Goal: Task Accomplishment & Management: Manage account settings

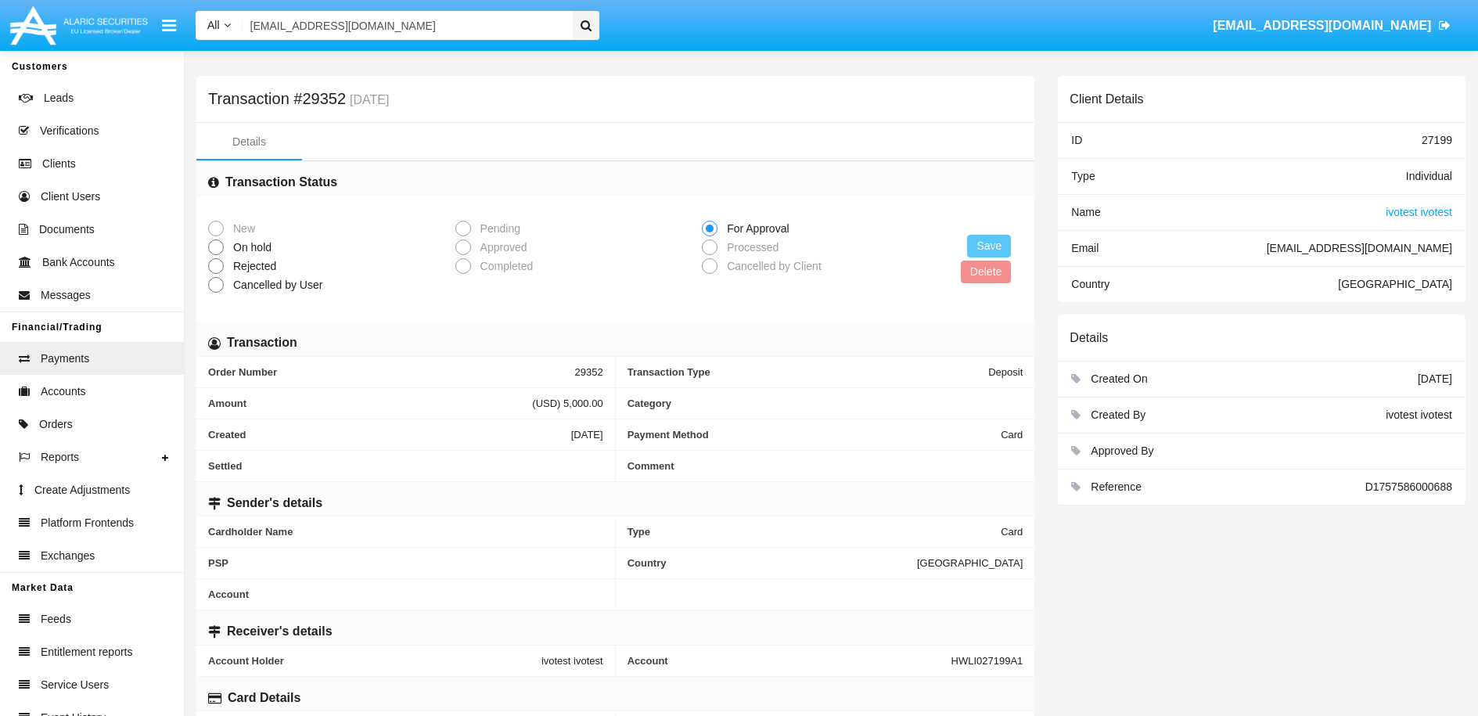
click at [359, 27] on input "testIvo@hm.bg" at bounding box center [406, 25] width 326 height 29
paste input "[EMAIL_ADDRESS][DOMAIN_NAME]"
type input "[EMAIL_ADDRESS][DOMAIN_NAME]"
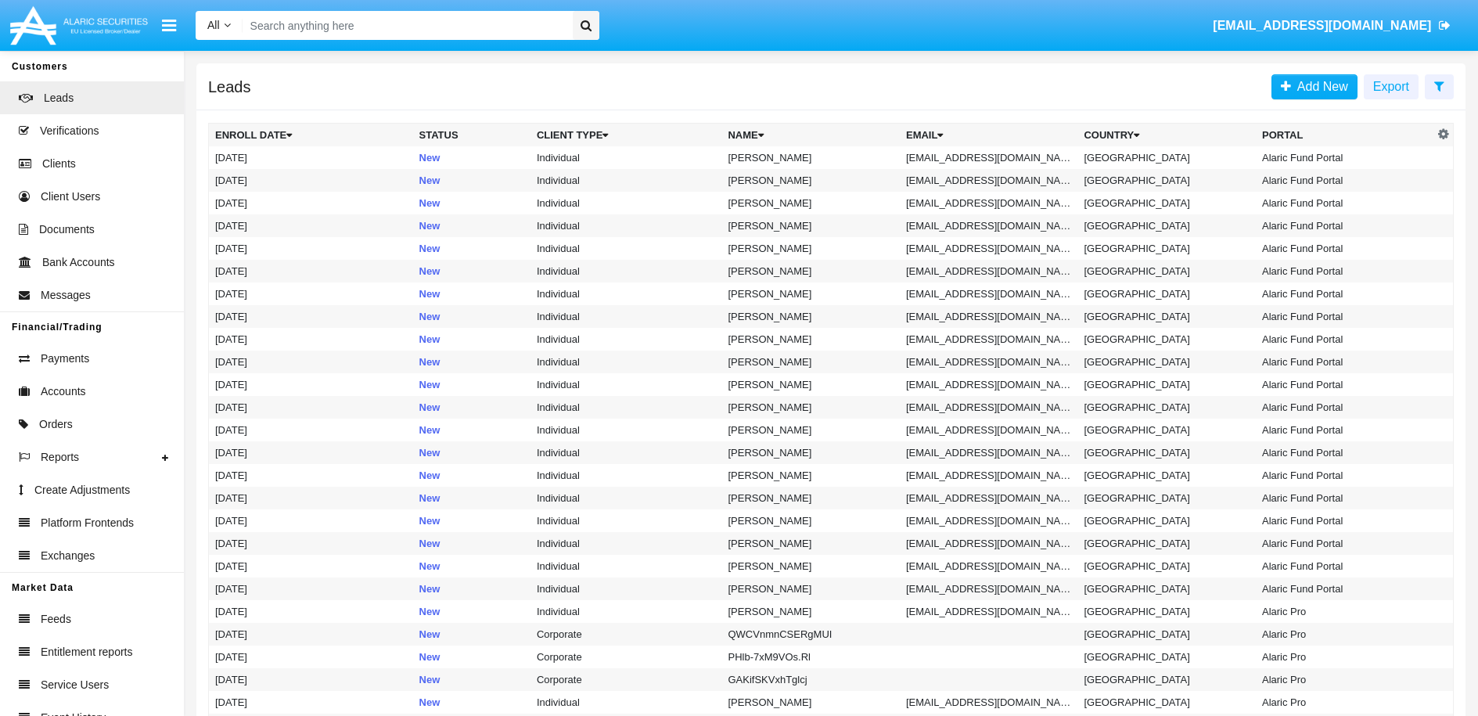
click at [448, 26] on input "Search" at bounding box center [406, 25] width 326 height 29
paste input "[EMAIL_ADDRESS][DOMAIN_NAME]"
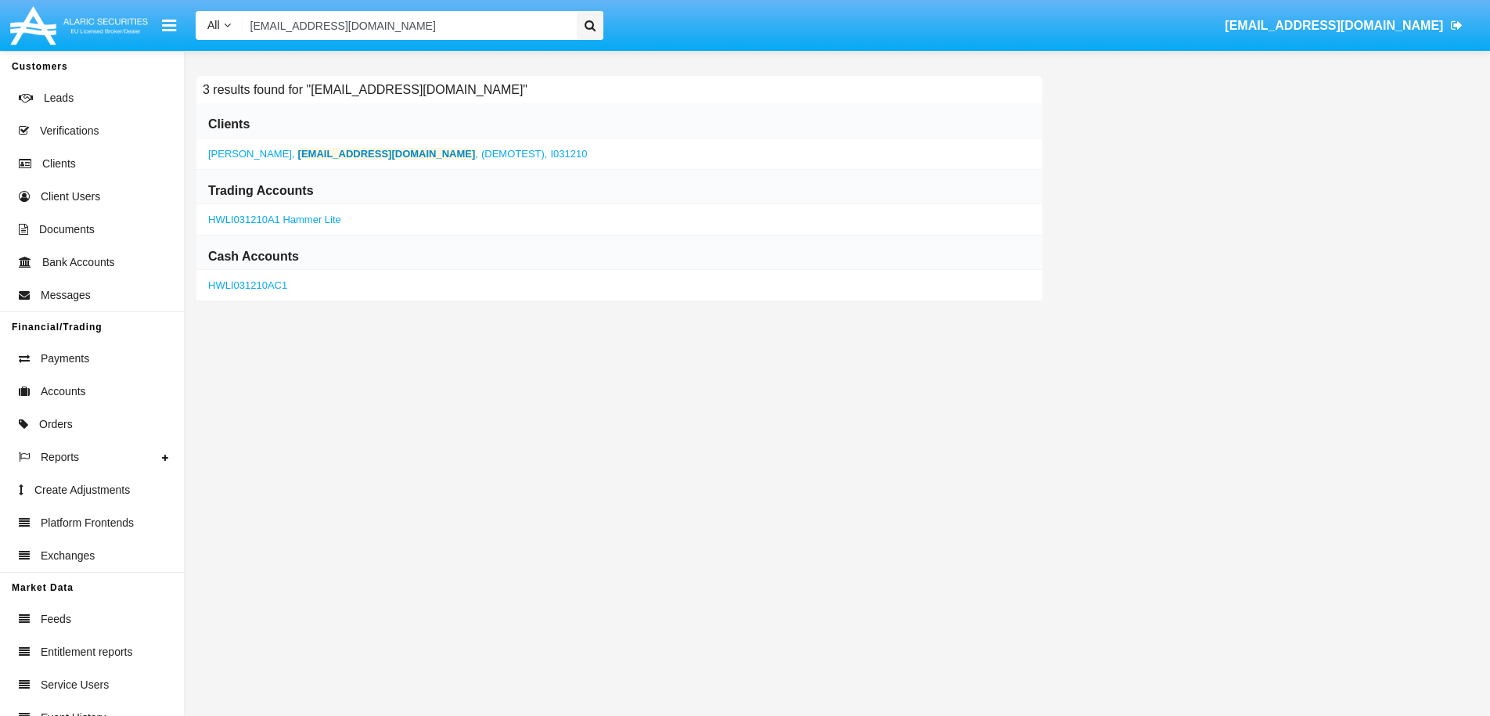
type input "[EMAIL_ADDRESS][DOMAIN_NAME]"
click at [333, 152] on b "[EMAIL_ADDRESS][DOMAIN_NAME]" at bounding box center [387, 154] width 178 height 12
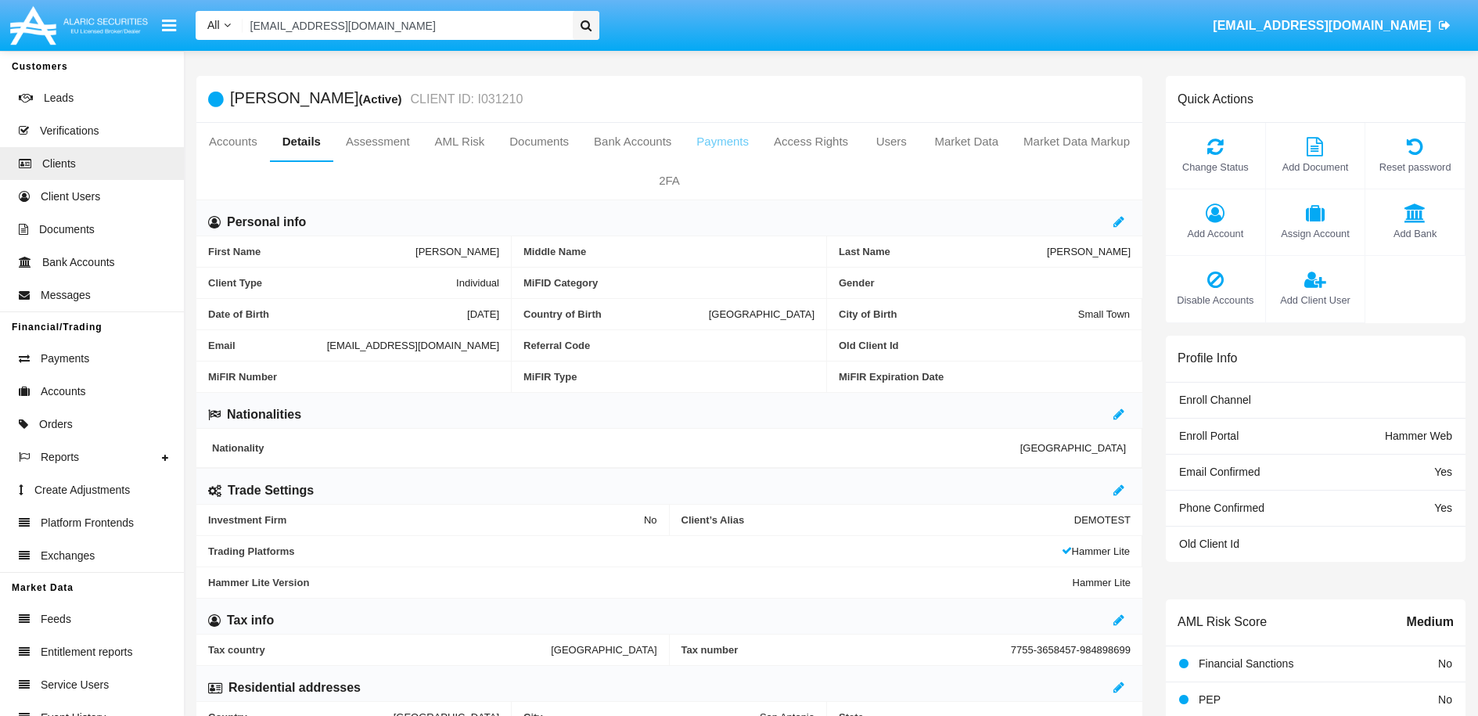
click at [762, 145] on link "Payments" at bounding box center [722, 142] width 77 height 38
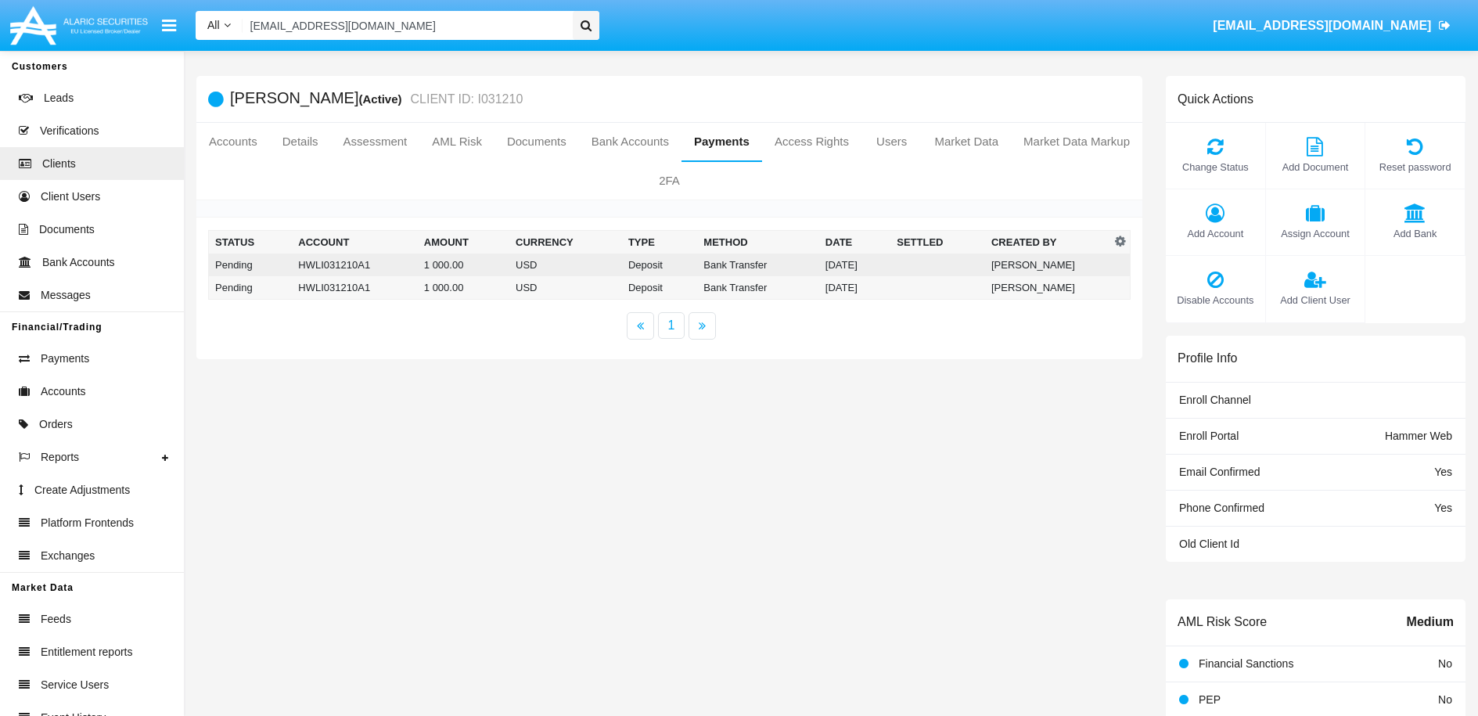
click at [841, 268] on td "[DATE]" at bounding box center [854, 265] width 71 height 23
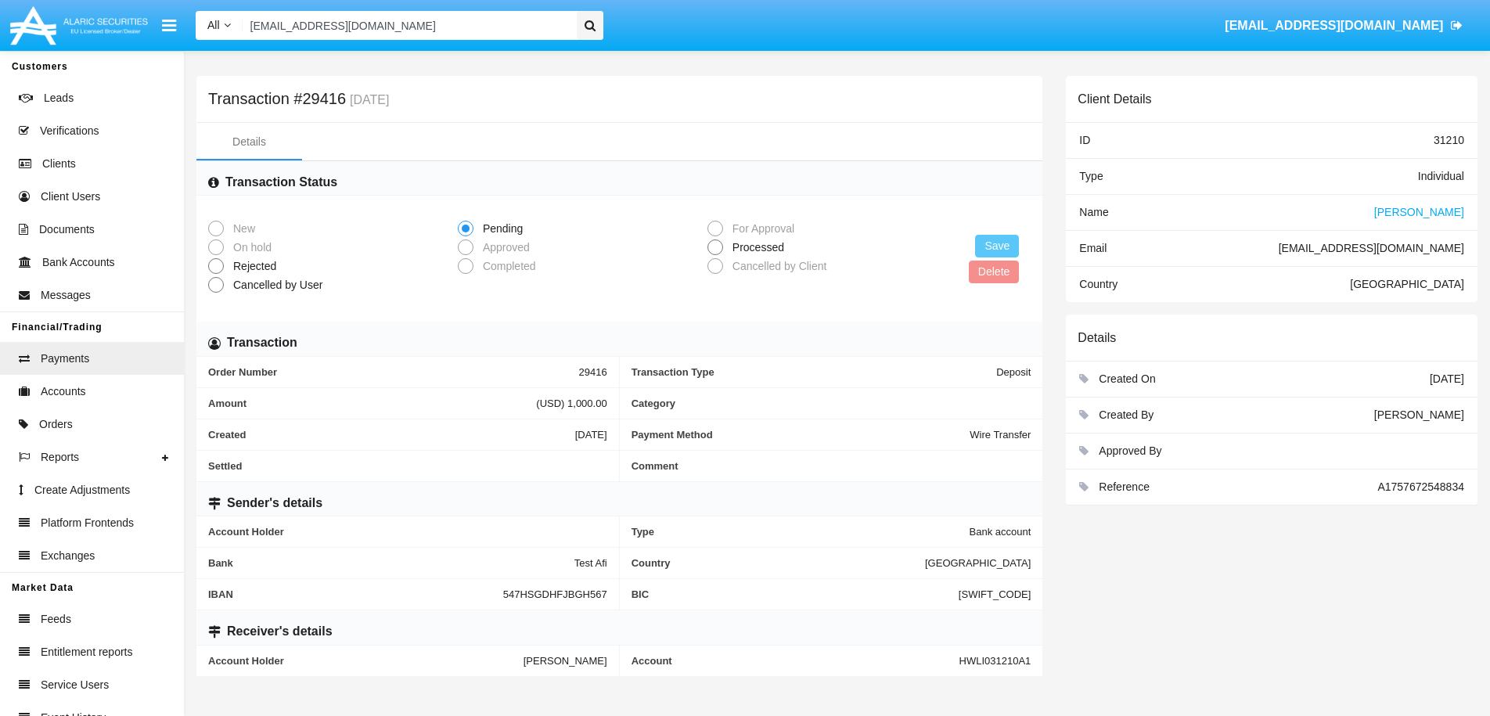
click at [719, 245] on span at bounding box center [716, 248] width 16 height 16
click at [715, 255] on input "Processed" at bounding box center [715, 255] width 1 height 1
radio input "true"
click at [987, 245] on button "Save" at bounding box center [997, 246] width 44 height 23
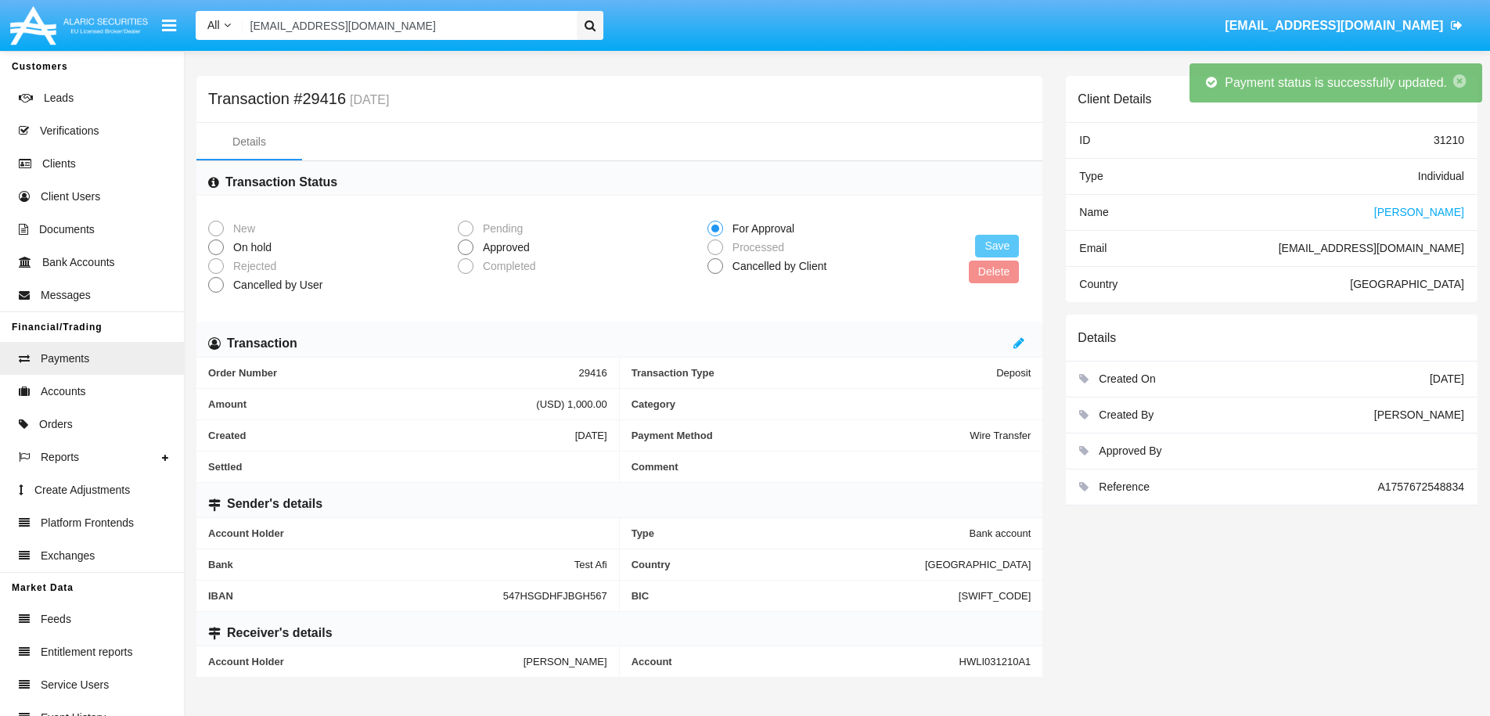
click at [469, 247] on span at bounding box center [466, 248] width 16 height 16
click at [466, 255] on input "Approved" at bounding box center [465, 255] width 1 height 1
radio input "true"
click at [998, 247] on button "Save" at bounding box center [997, 246] width 44 height 23
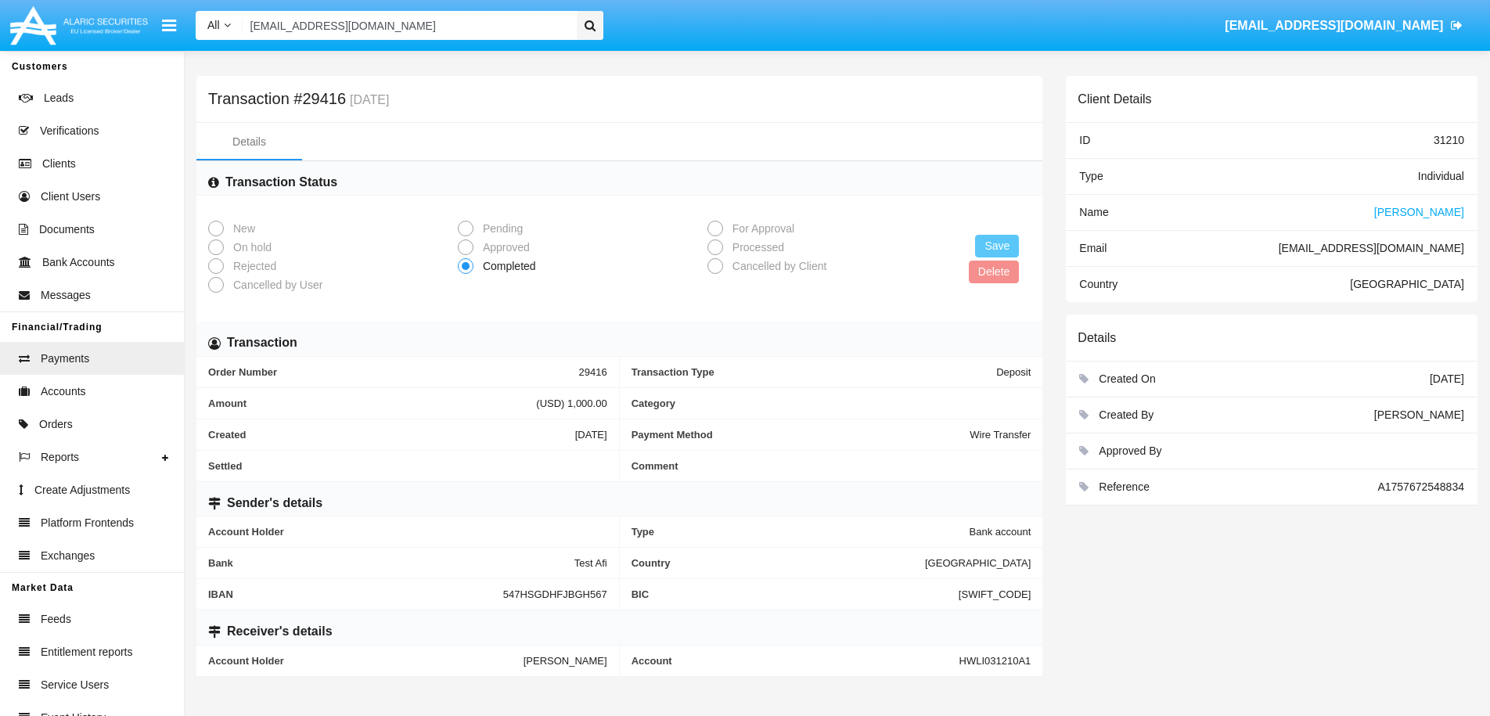
click at [326, 25] on input "[EMAIL_ADDRESS][DOMAIN_NAME]" at bounding box center [408, 25] width 330 height 29
paste input "[EMAIL_ADDRESS][DOMAIN_NAME]"
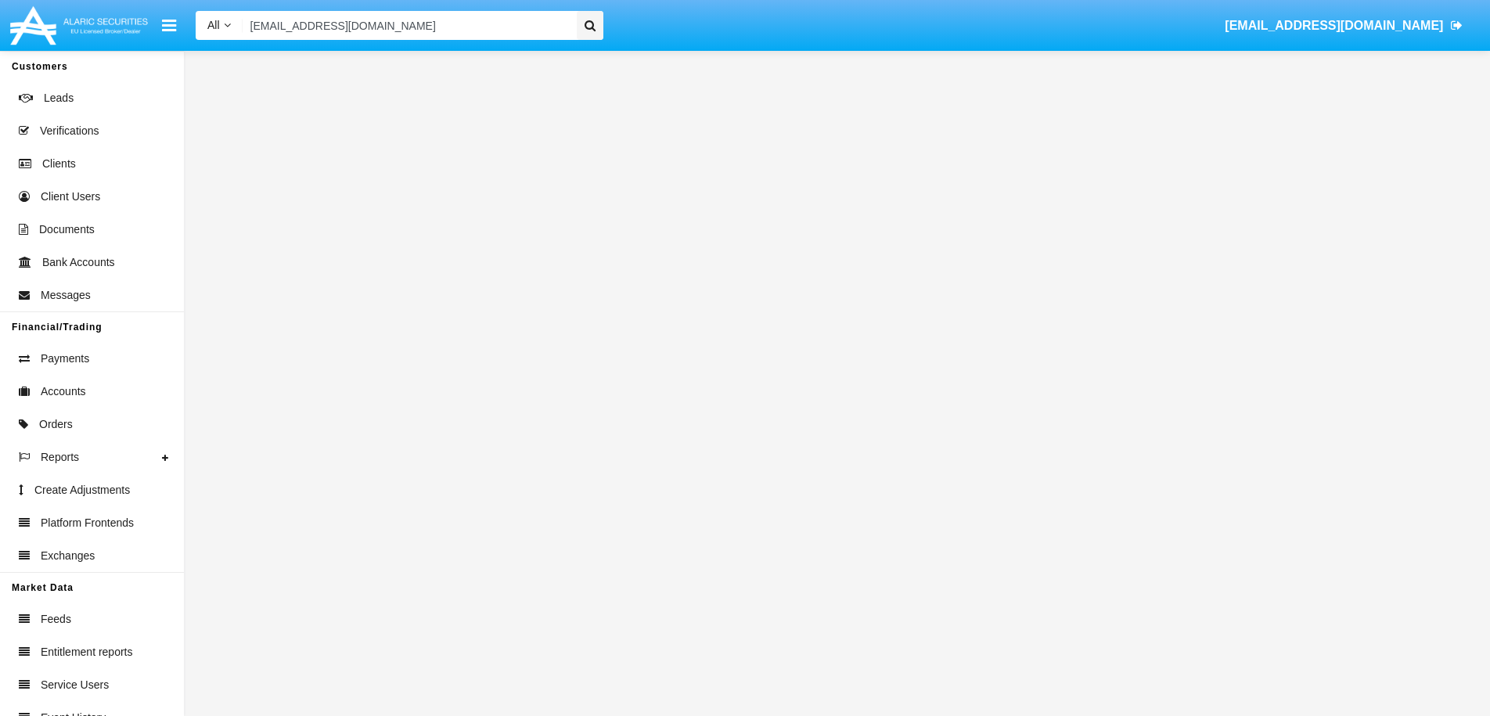
type input "[EMAIL_ADDRESS][DOMAIN_NAME]"
click at [596, 21] on div at bounding box center [590, 25] width 27 height 29
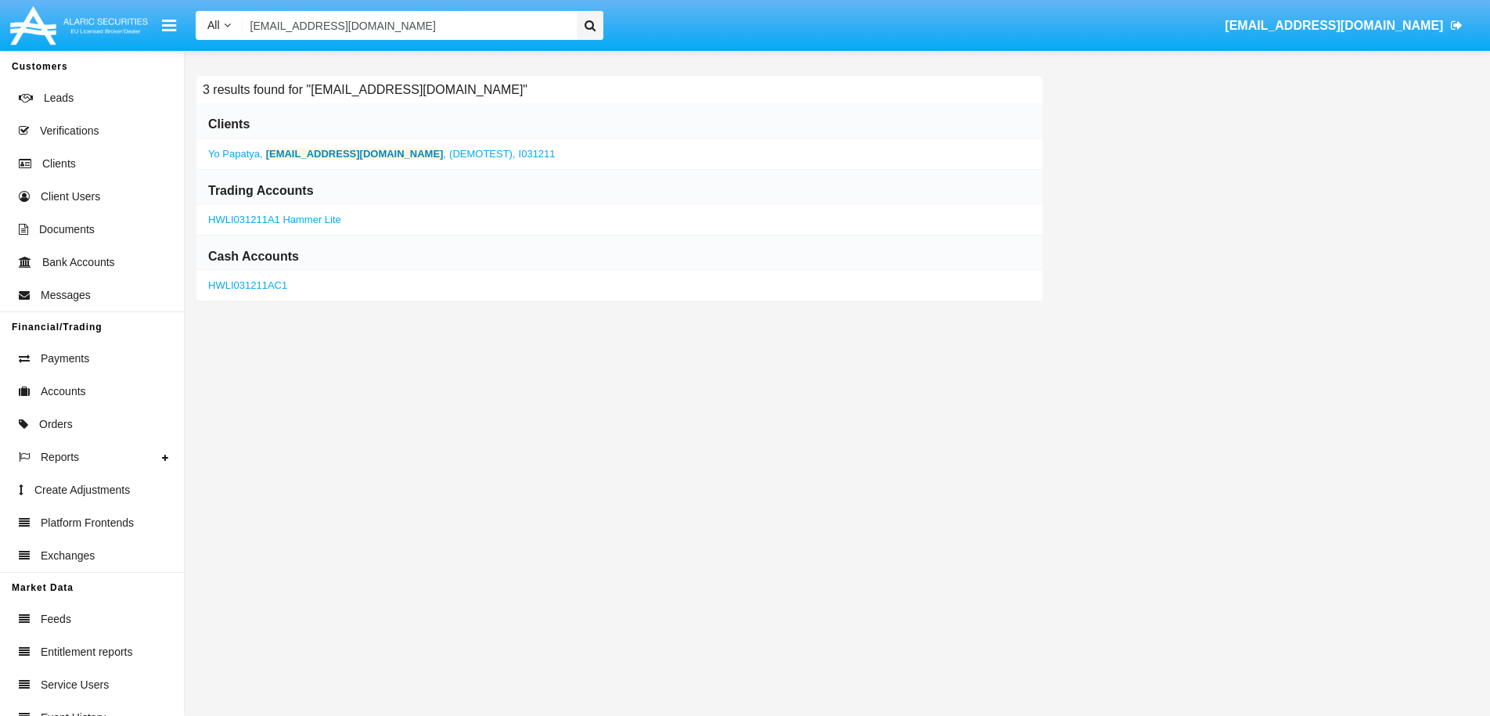
click at [348, 149] on b "[EMAIL_ADDRESS][DOMAIN_NAME]" at bounding box center [355, 154] width 178 height 12
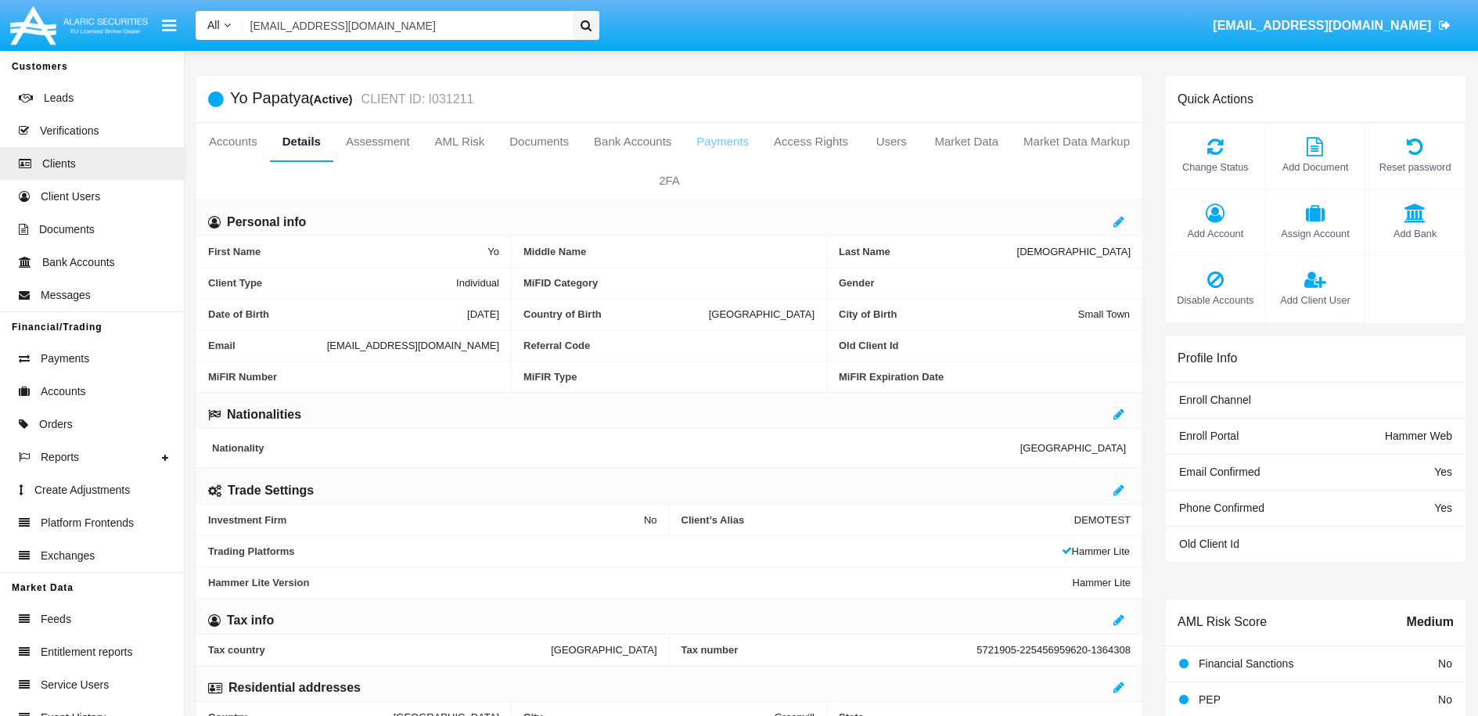
click at [762, 144] on link "Payments" at bounding box center [722, 142] width 77 height 38
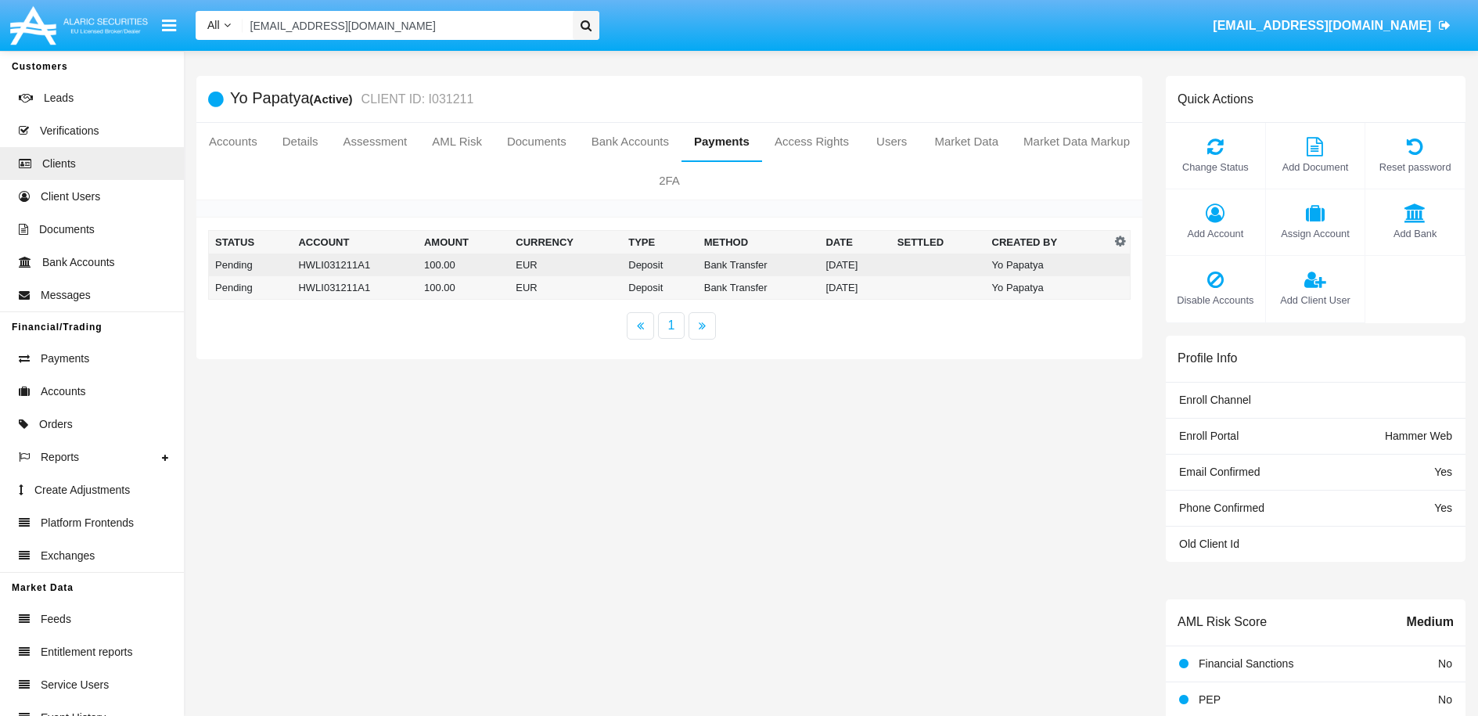
click at [862, 275] on td "[DATE]" at bounding box center [854, 265] width 71 height 23
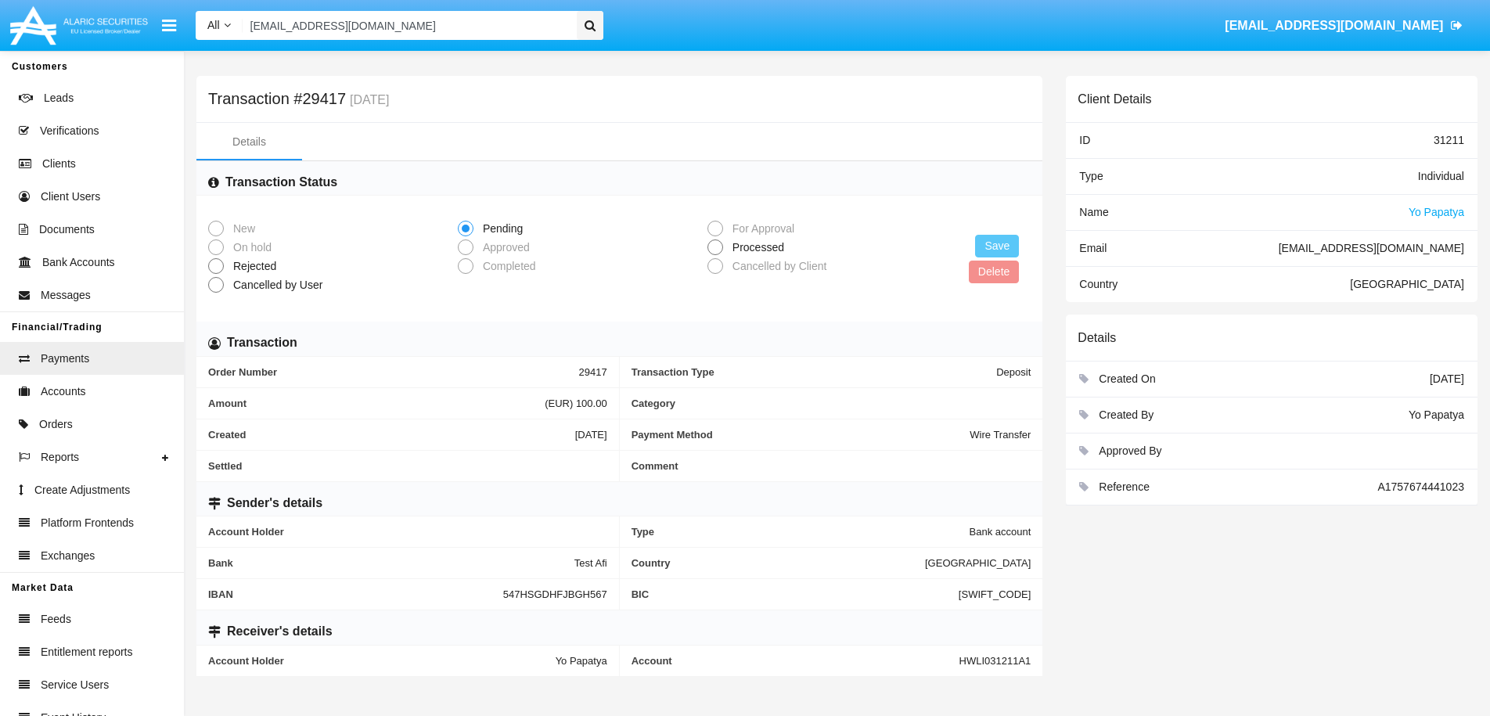
click at [719, 244] on span at bounding box center [716, 248] width 16 height 16
click at [715, 255] on input "Processed" at bounding box center [715, 255] width 1 height 1
radio input "true"
click at [1001, 243] on button "Save" at bounding box center [997, 246] width 44 height 23
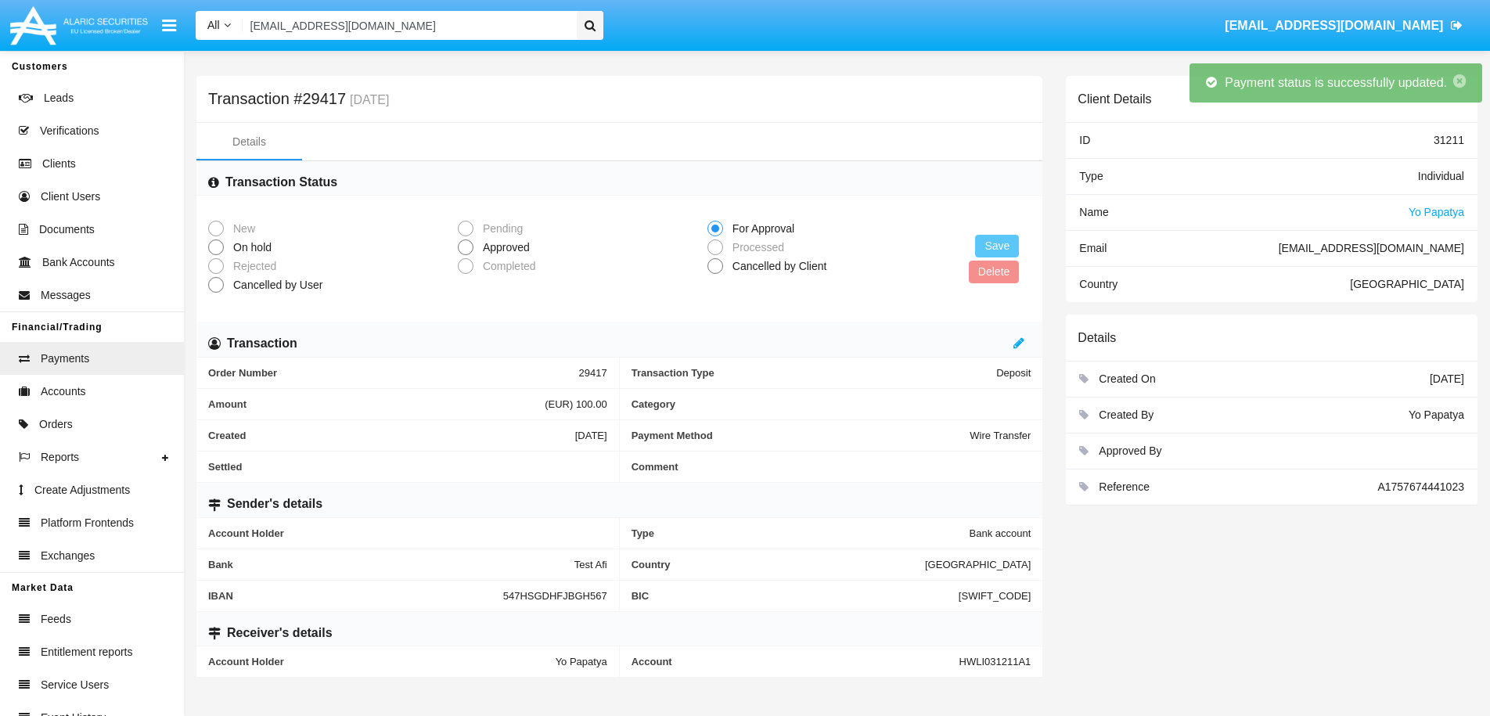
click at [485, 256] on mat-radio-button "Completed" at bounding box center [583, 265] width 250 height 19
click at [478, 246] on span "Approved" at bounding box center [504, 248] width 60 height 16
click at [466, 255] on input "Approved" at bounding box center [465, 255] width 1 height 1
radio input "true"
click at [1010, 244] on button "Save" at bounding box center [997, 246] width 44 height 23
